Goal: Communication & Community: Answer question/provide support

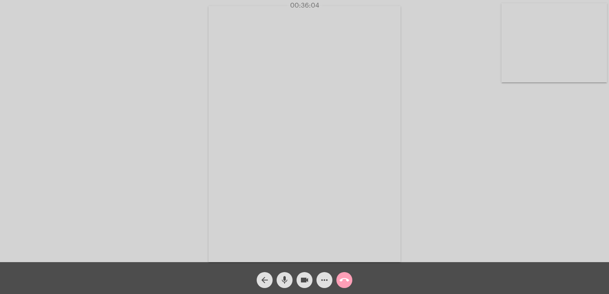
click at [344, 277] on mat-icon "call_end" at bounding box center [344, 280] width 10 height 10
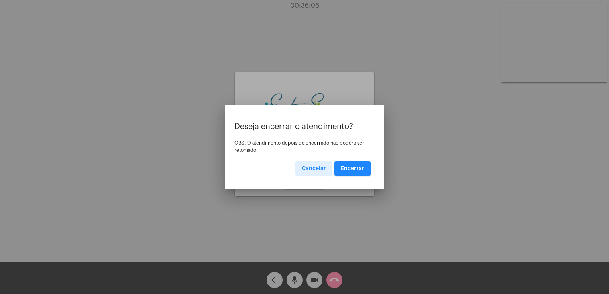
click at [349, 168] on span "Encerrar" at bounding box center [353, 169] width 24 height 6
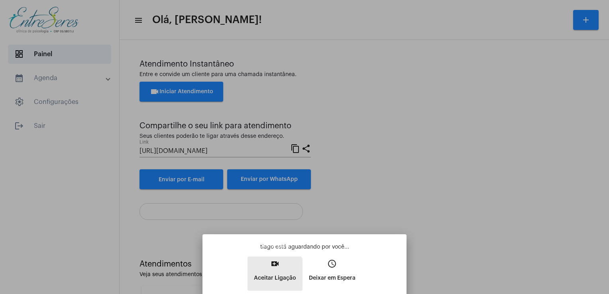
click at [270, 276] on p "Aceitar Ligação" at bounding box center [275, 278] width 42 height 14
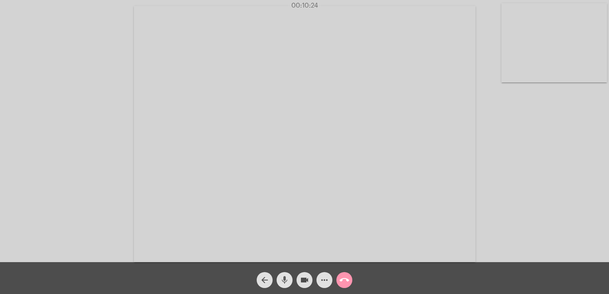
click at [286, 281] on mat-icon "mic" at bounding box center [285, 280] width 10 height 10
click at [286, 281] on mat-icon "mic_off" at bounding box center [285, 280] width 10 height 10
click at [286, 281] on mat-icon "mic" at bounding box center [285, 280] width 10 height 10
click at [286, 281] on mat-icon "mic_off" at bounding box center [285, 280] width 10 height 10
click at [286, 281] on mat-icon "mic" at bounding box center [285, 280] width 10 height 10
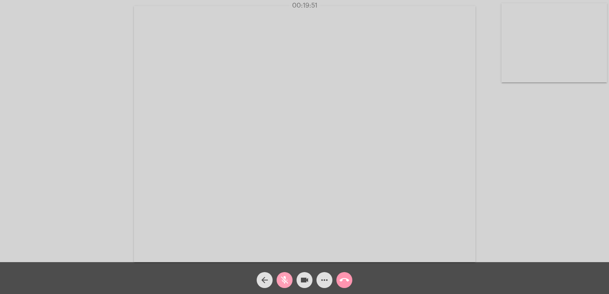
click at [286, 281] on mat-icon "mic_off" at bounding box center [285, 280] width 10 height 10
click at [286, 281] on mat-icon "mic" at bounding box center [285, 280] width 10 height 10
click at [286, 281] on mat-icon "mic_off" at bounding box center [285, 280] width 10 height 10
click at [286, 281] on mat-icon "mic" at bounding box center [285, 280] width 10 height 10
click at [286, 281] on mat-icon "mic_off" at bounding box center [285, 280] width 10 height 10
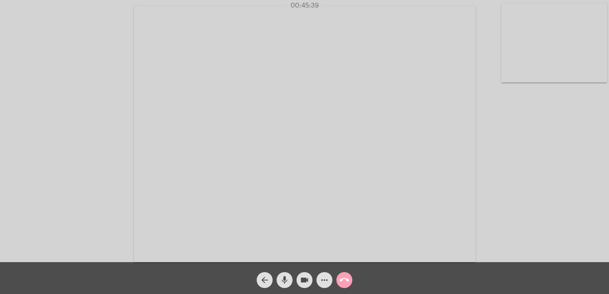
click at [342, 276] on mat-icon "call_end" at bounding box center [344, 280] width 10 height 10
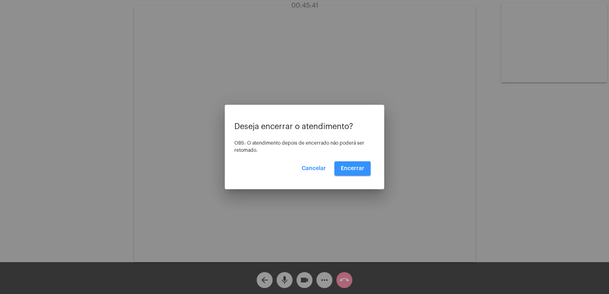
click at [341, 168] on button "Encerrar" at bounding box center [352, 168] width 36 height 14
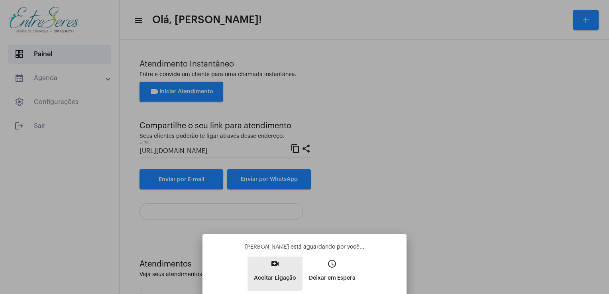
click at [268, 271] on p "Aceitar Ligação" at bounding box center [275, 278] width 42 height 14
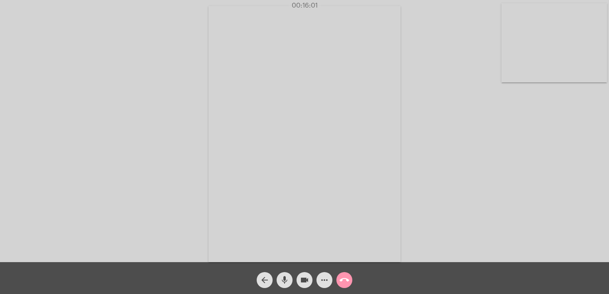
click at [430, 210] on div "Acessando Câmera e Microfone..." at bounding box center [304, 133] width 607 height 262
click at [289, 273] on div "mic" at bounding box center [284, 278] width 20 height 20
click at [286, 284] on mat-icon "mic_off" at bounding box center [285, 280] width 10 height 10
click at [344, 280] on mat-icon "call_end" at bounding box center [344, 280] width 10 height 10
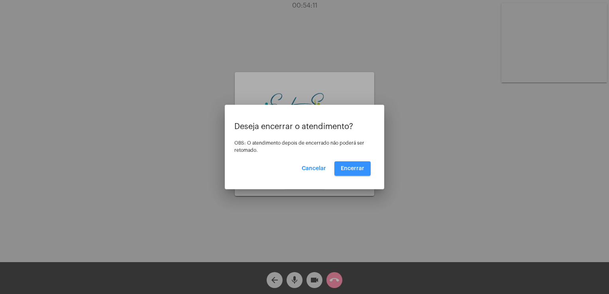
click at [351, 167] on span "Encerrar" at bounding box center [353, 169] width 24 height 6
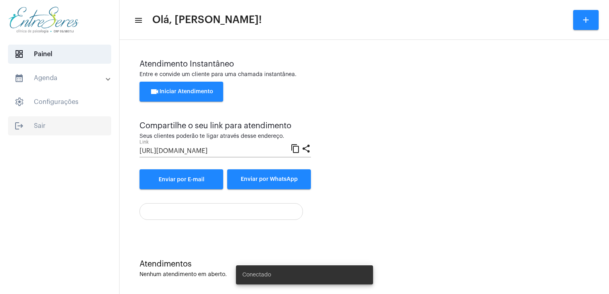
click at [31, 120] on span "logout Sair" at bounding box center [59, 125] width 103 height 19
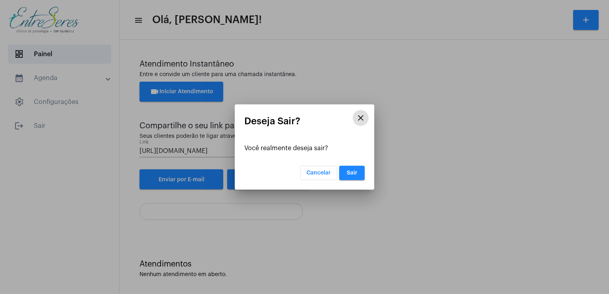
click at [350, 169] on button "Sair" at bounding box center [351, 173] width 25 height 14
